Goal: Communication & Community: Answer question/provide support

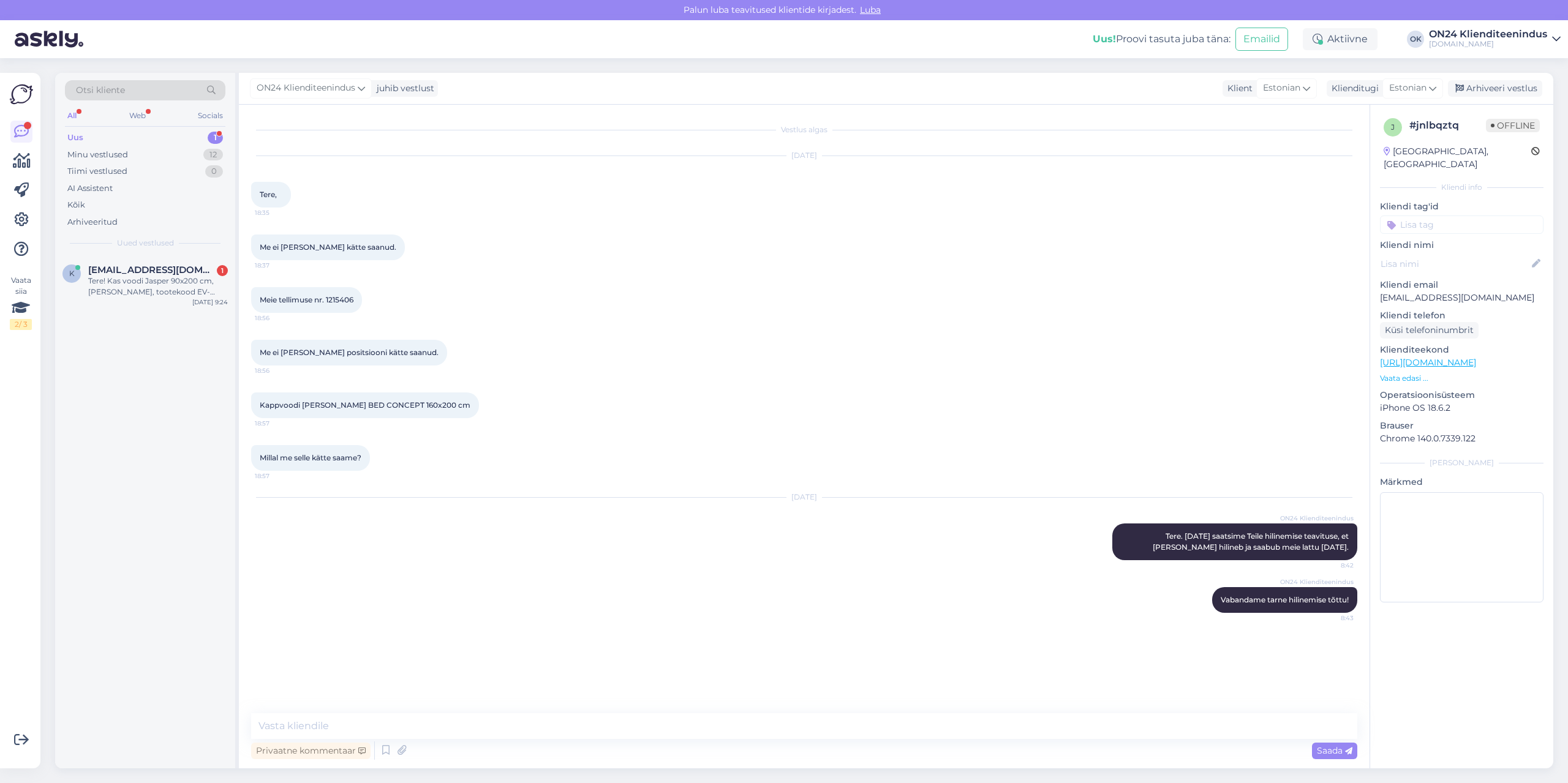
click at [167, 135] on div "Uus 1" at bounding box center [145, 137] width 160 height 17
click at [173, 270] on span "[EMAIL_ADDRESS][DOMAIN_NAME]" at bounding box center [152, 270] width 128 height 11
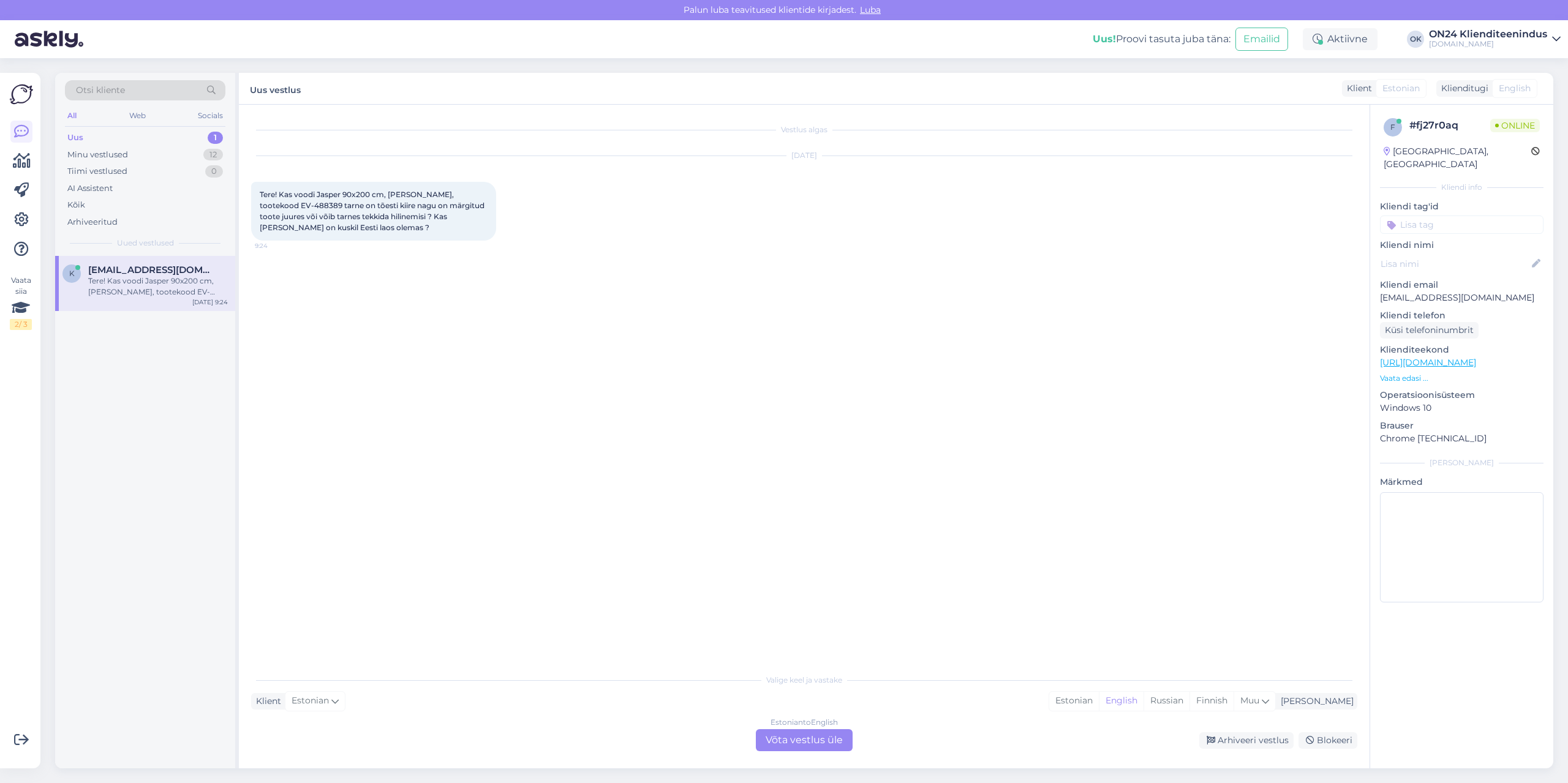
click at [416, 270] on div "Vestlus algas [DATE] Tere! Kas voodi Jasper 90x200 cm, [PERSON_NAME], tootekood…" at bounding box center [810, 387] width 1118 height 540
click at [278, 203] on span "Tere! Kas voodi Jasper 90x200 cm, [PERSON_NAME], tootekood EV-488389 tarne on t…" at bounding box center [373, 211] width 226 height 43
copy span "488389"
click at [1099, 697] on div "Estonian" at bounding box center [1074, 701] width 50 height 18
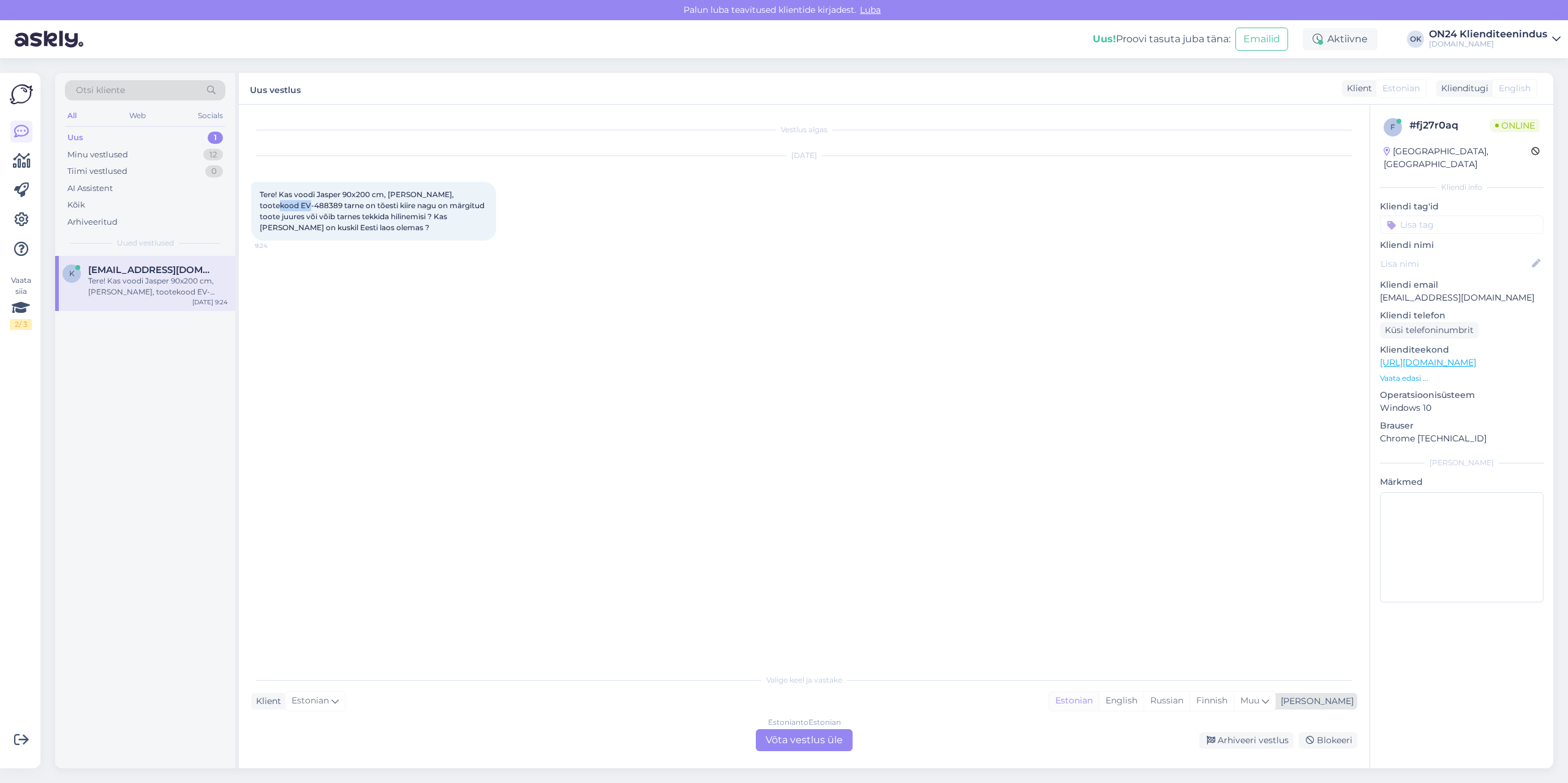
click at [1099, 700] on div "Estonian" at bounding box center [1074, 701] width 50 height 18
click at [778, 743] on div "Estonian to Estonian Võta vestlus üle" at bounding box center [804, 740] width 97 height 22
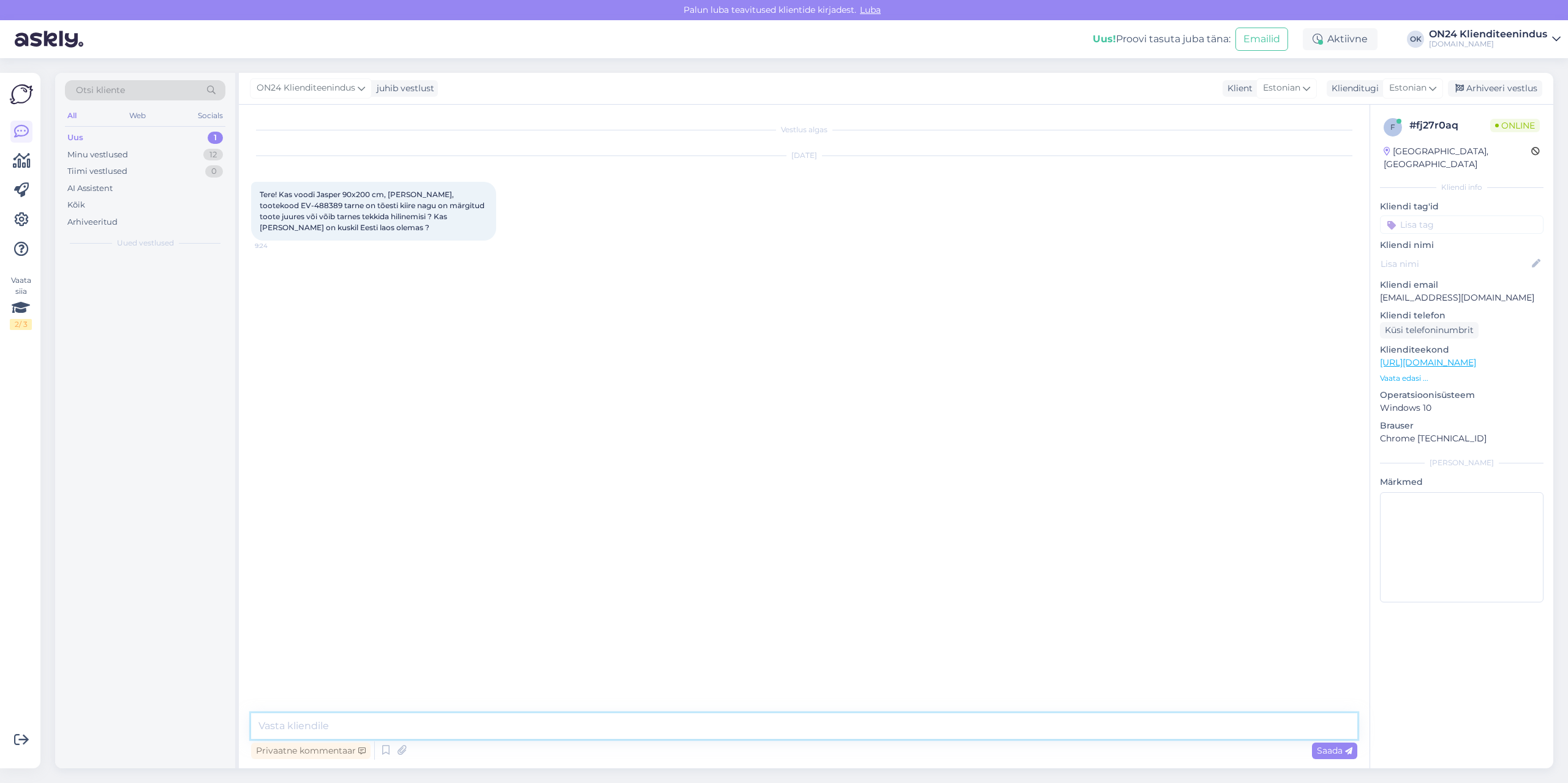
click at [753, 729] on textarea at bounding box center [804, 726] width 1107 height 26
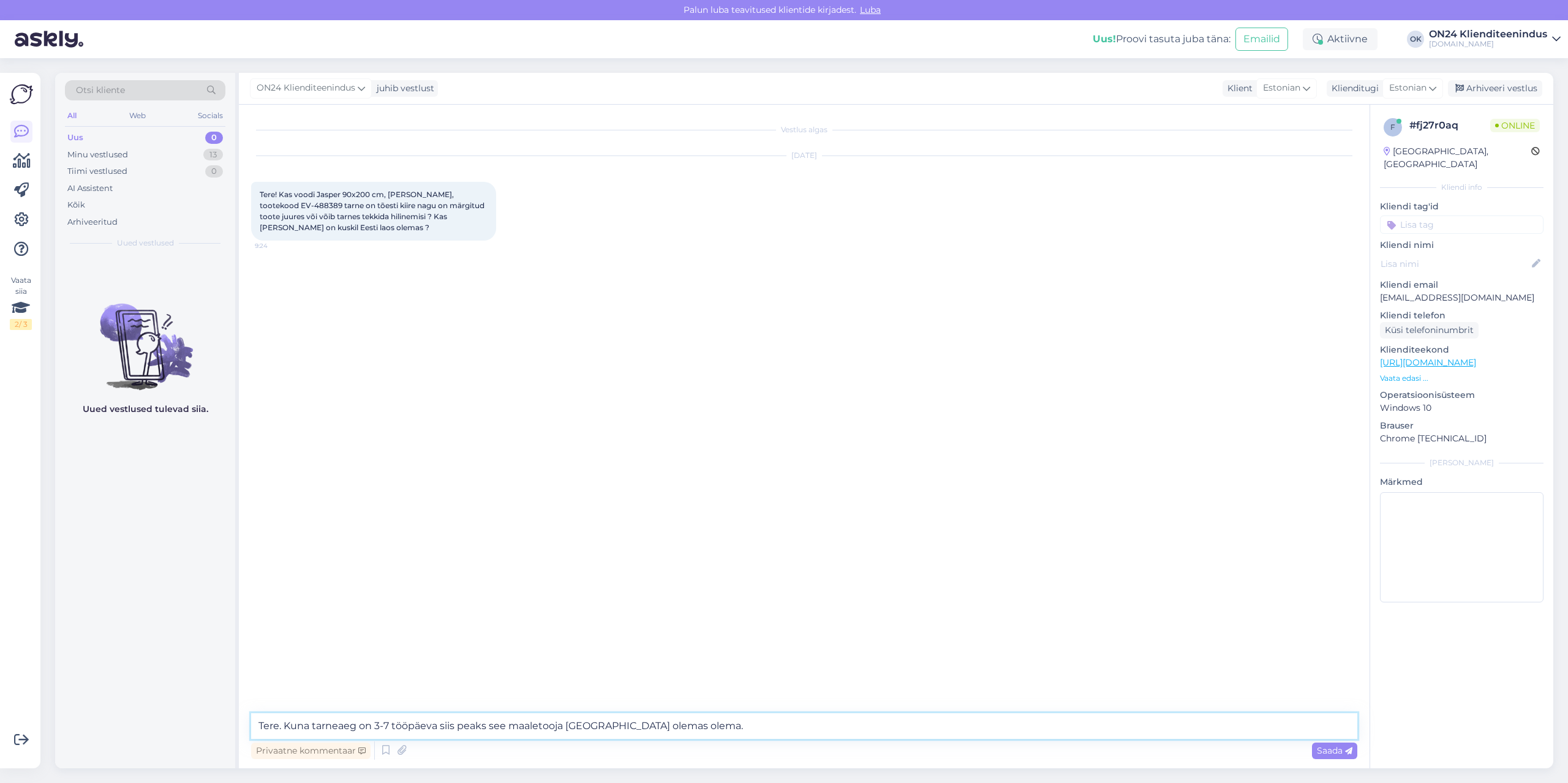
type textarea "Tere. Kuna tarneaeg on 3-7 tööpäeva siis peaks see maaletooja [GEOGRAPHIC_DATA]…"
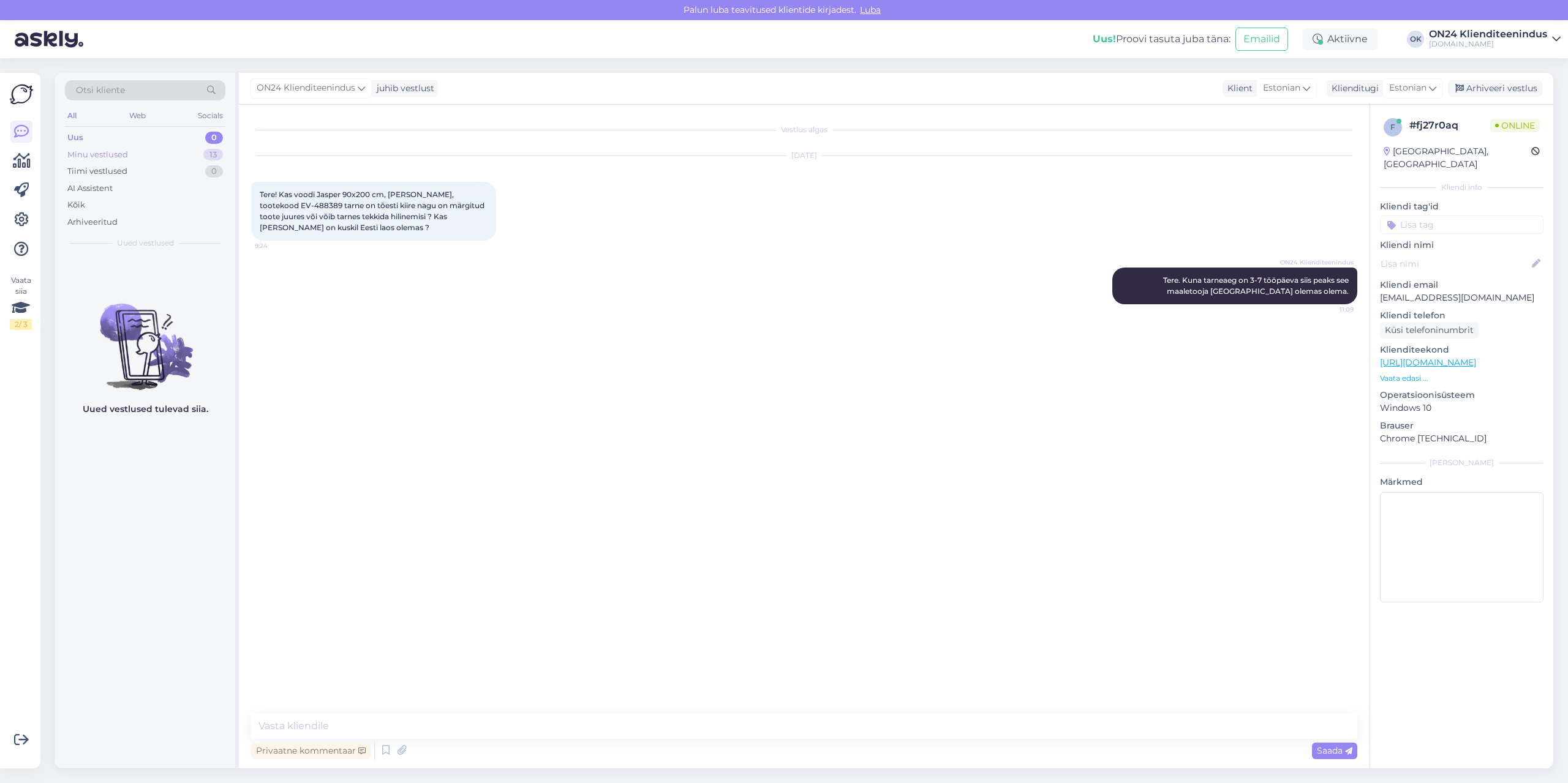
click at [124, 149] on div "Minu vestlused" at bounding box center [98, 155] width 61 height 12
